Goal: Information Seeking & Learning: Understand process/instructions

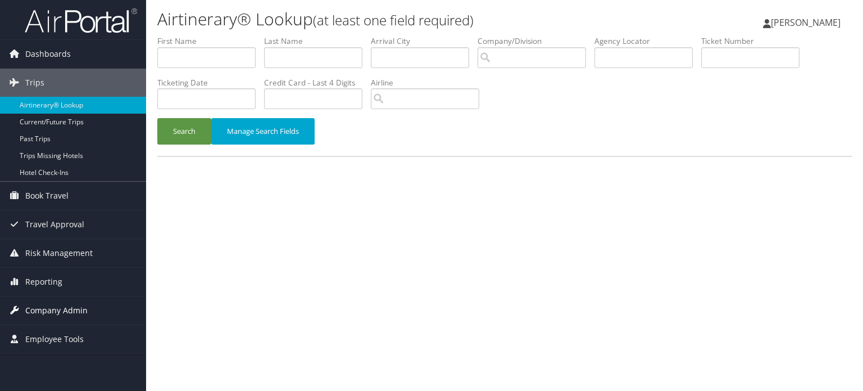
click at [60, 307] on span "Company Admin" at bounding box center [56, 310] width 62 height 28
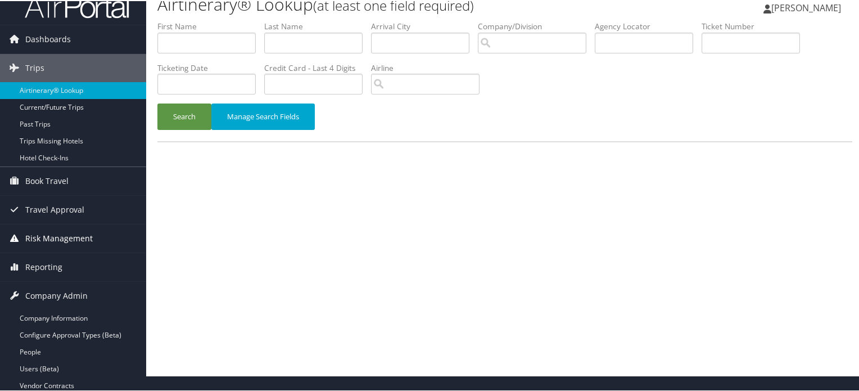
scroll to position [225, 0]
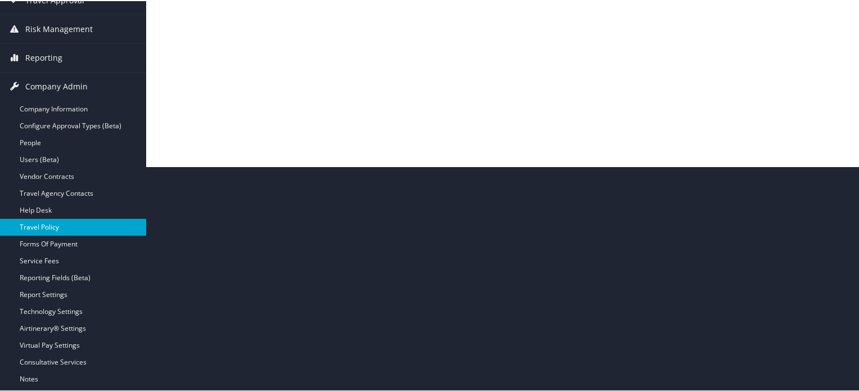
click at [52, 227] on link "Travel Policy" at bounding box center [73, 226] width 146 height 17
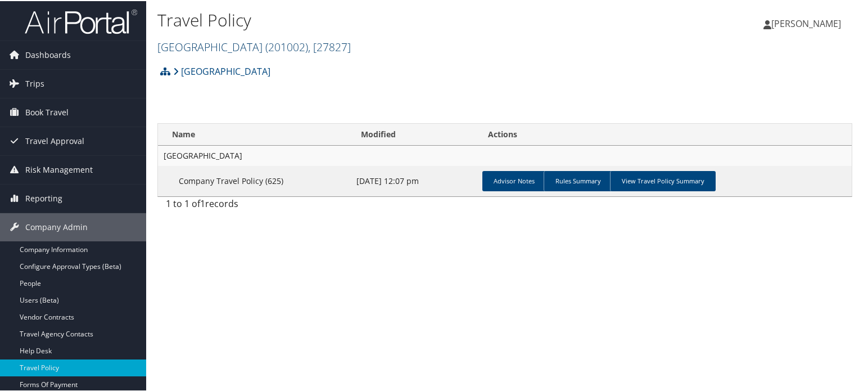
click at [275, 47] on span "( 201002 )" at bounding box center [286, 45] width 43 height 15
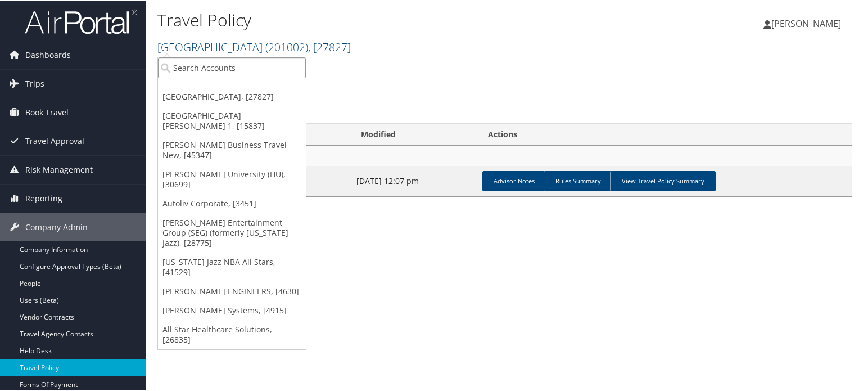
click at [193, 62] on input "search" at bounding box center [232, 66] width 148 height 21
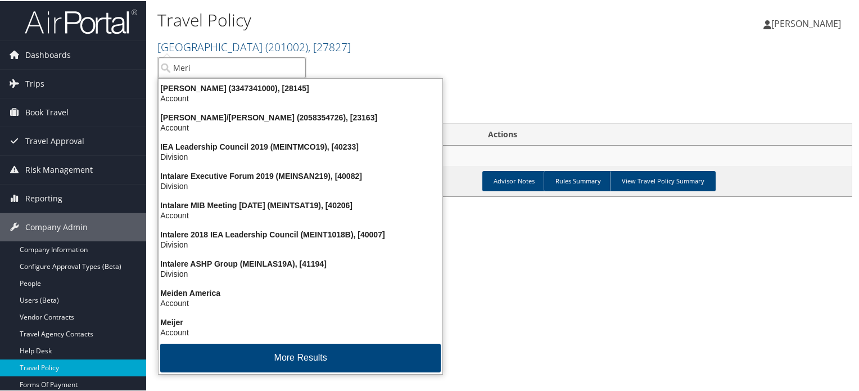
type input "Merit"
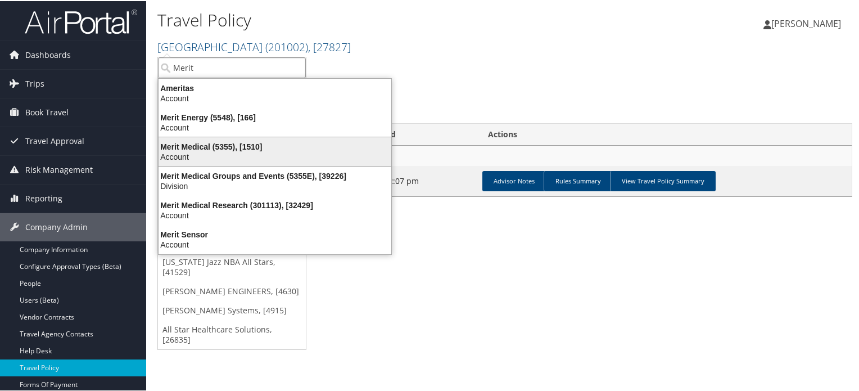
click at [209, 151] on div "Account" at bounding box center [275, 156] width 246 height 10
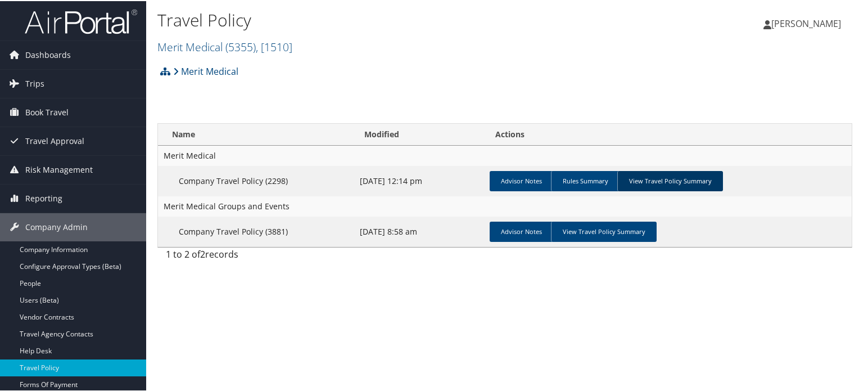
click at [651, 182] on link "View Travel Policy Summary" at bounding box center [670, 180] width 106 height 20
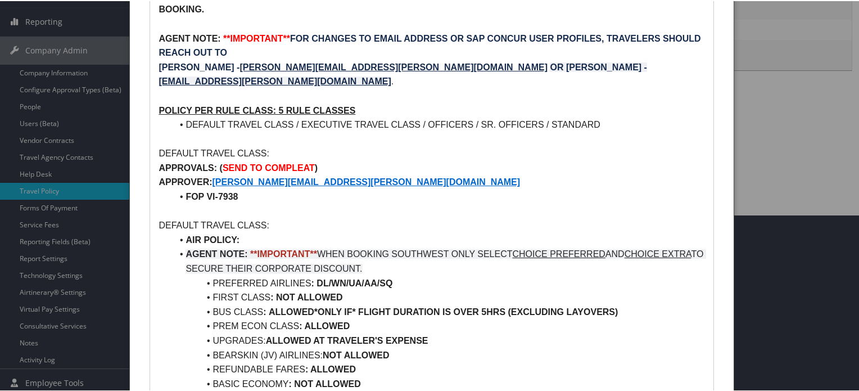
scroll to position [281, 0]
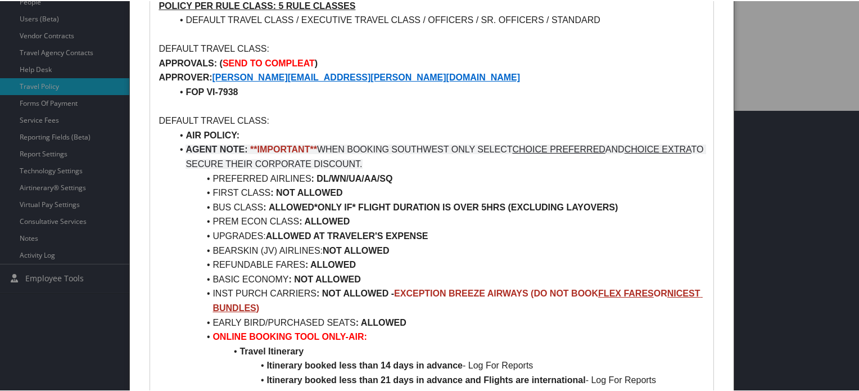
click at [500, 201] on strong "*ONLY IF* FLIGHT DURATION IS OVER 5HRS (EXCLUDING LAYOVERS)" at bounding box center [466, 206] width 304 height 10
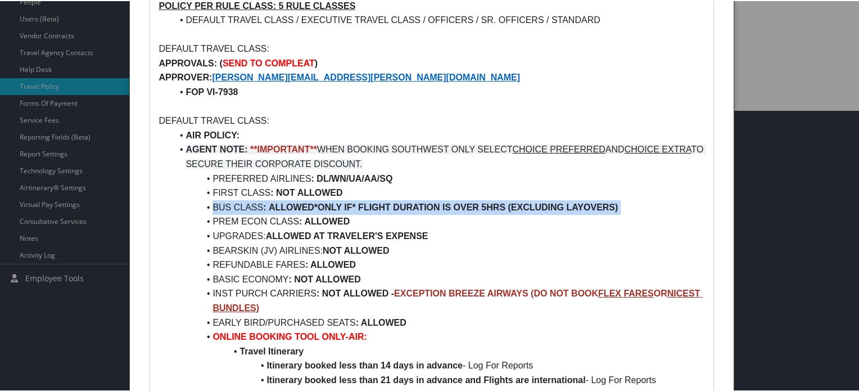
click at [500, 201] on strong "*ONLY IF* FLIGHT DURATION IS OVER 5HRS (EXCLUDING LAYOVERS)" at bounding box center [466, 206] width 304 height 10
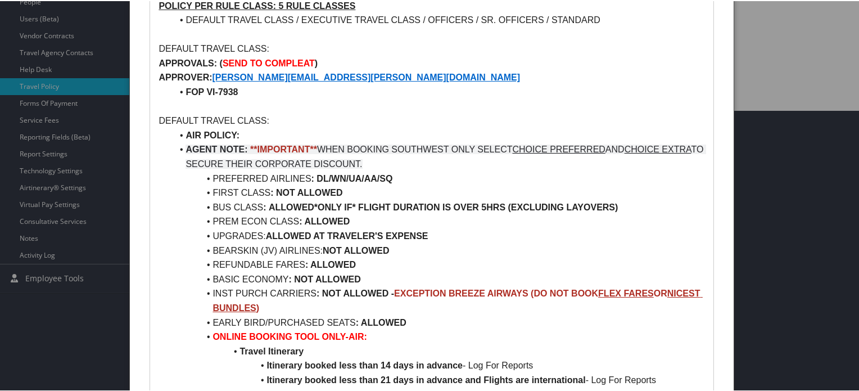
click at [442, 242] on li "BEARSKIN (JV) AIRLINES: NOT ALLOWED" at bounding box center [438, 249] width 532 height 15
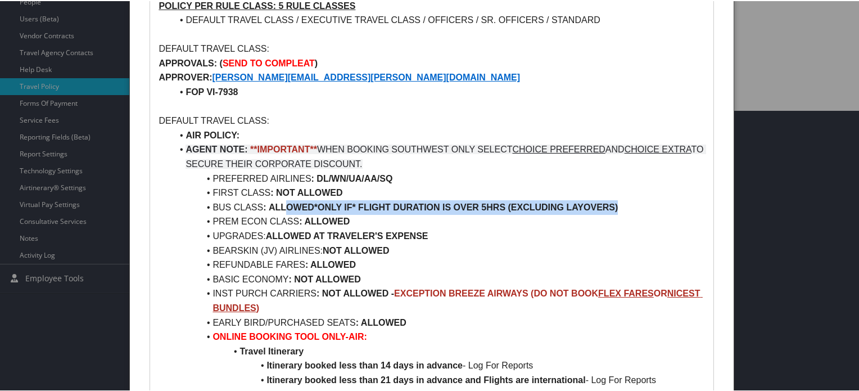
drag, startPoint x: 283, startPoint y: 171, endPoint x: 660, endPoint y: 180, distance: 377.8
click at [660, 199] on li "BUS CLASS : ALLOWED *ONLY IF* FLIGHT DURATION IS OVER 5HRS (EXCLUDING LAYOVERS)" at bounding box center [438, 206] width 532 height 15
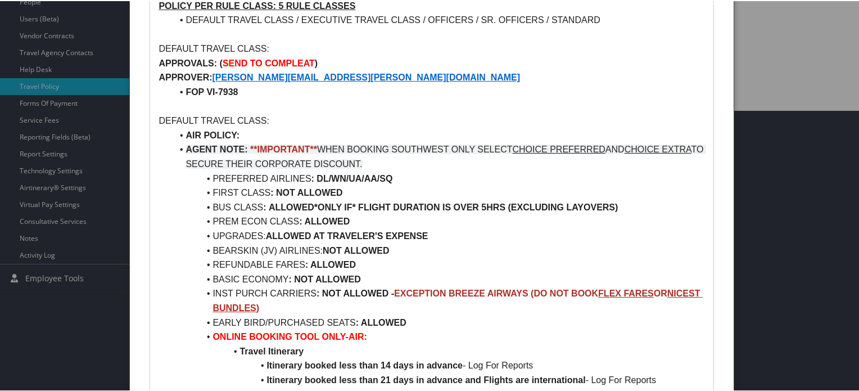
click at [561, 242] on li "BEARSKIN (JV) AIRLINES: NOT ALLOWED" at bounding box center [438, 249] width 532 height 15
